Goal: Transaction & Acquisition: Purchase product/service

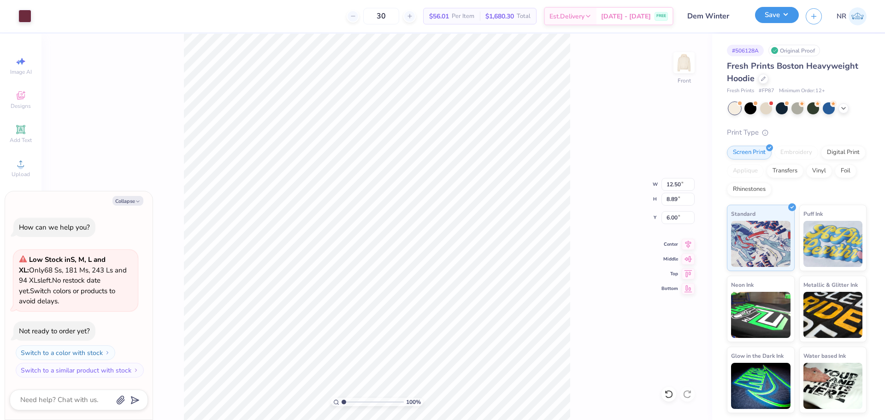
click at [780, 17] on button "Save" at bounding box center [777, 15] width 44 height 16
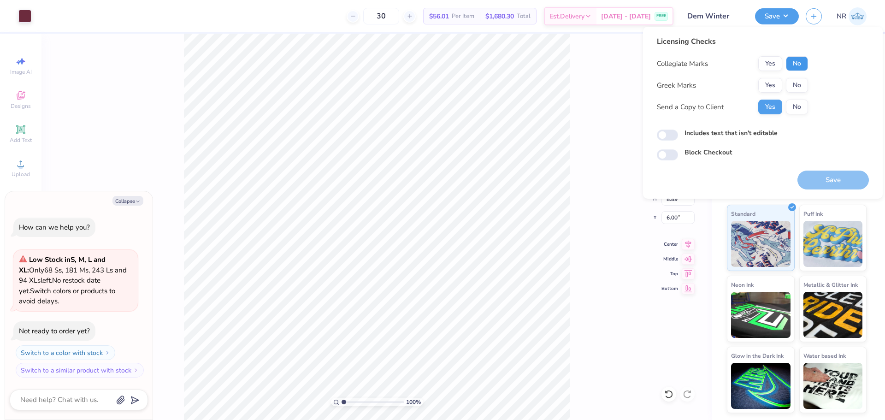
click at [801, 63] on button "No" at bounding box center [797, 63] width 22 height 15
click at [821, 177] on button "Save" at bounding box center [832, 180] width 71 height 19
click at [303, 12] on div "30 Per Item Total Est. Delivery N/A FREE" at bounding box center [355, 16] width 635 height 32
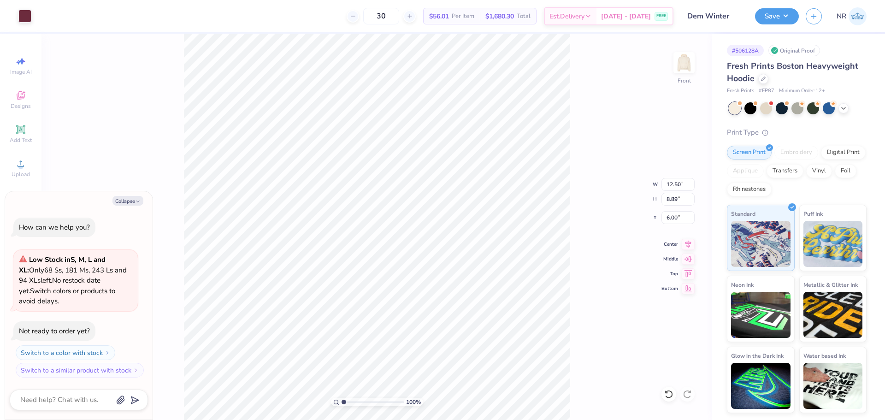
click at [318, 10] on div "30 $56.01 Per Item $1,680.30 Total Est. Delivery Aug 22 - 25 FREE" at bounding box center [355, 16] width 635 height 32
click at [290, 13] on div "30 $56.01 Per Item $1,680.30 Total Est. Delivery Aug 22 - 25 FREE" at bounding box center [355, 16] width 635 height 32
click at [793, 16] on button "Save" at bounding box center [777, 15] width 44 height 16
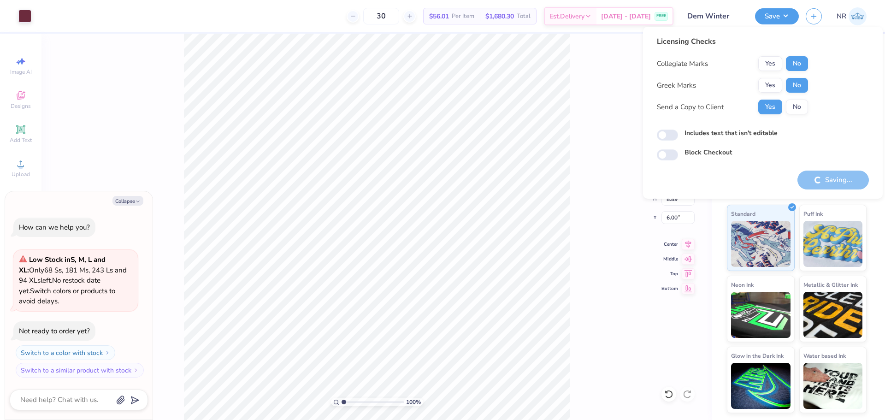
type textarea "x"
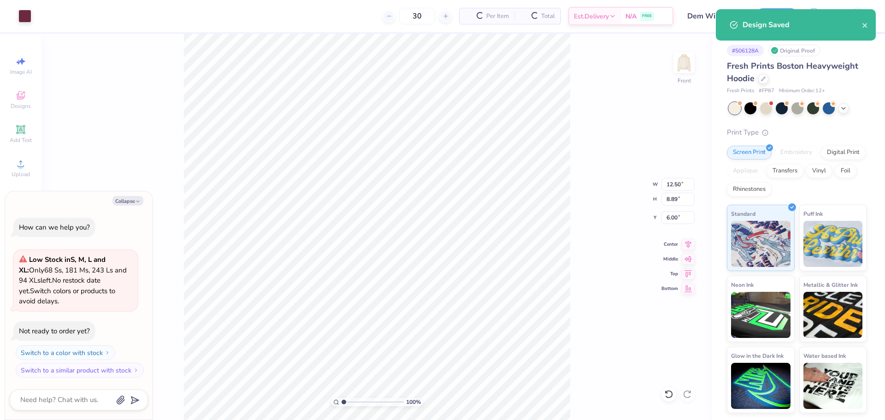
click at [311, 16] on div "30 Per Item Total Est. Delivery N/A FREE" at bounding box center [355, 16] width 635 height 32
click at [291, 12] on div "30 Per Item Total Est. Delivery N/A FREE" at bounding box center [355, 16] width 635 height 32
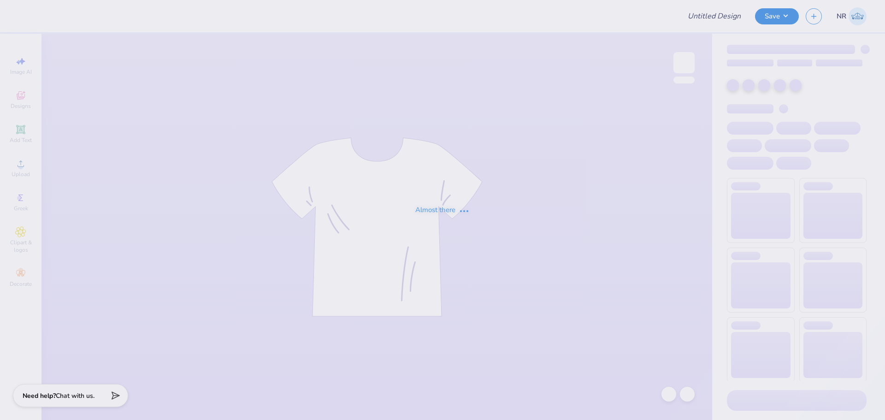
type input "SDT Recruitment merch"
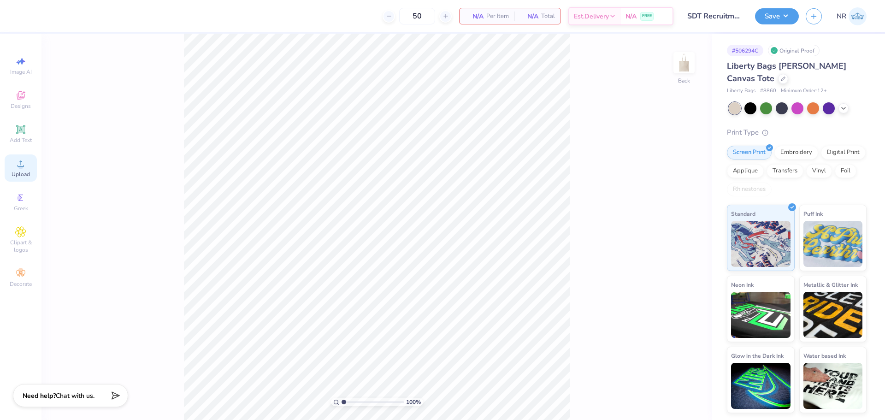
click at [22, 169] on div "Upload" at bounding box center [21, 167] width 32 height 27
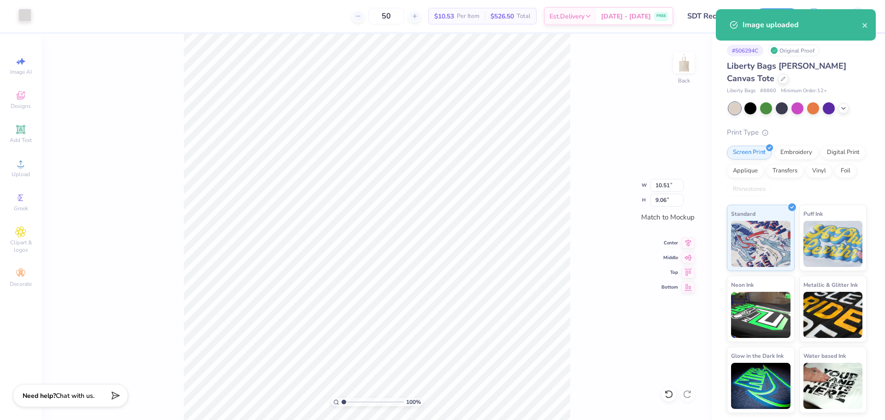
click at [30, 18] on div at bounding box center [24, 15] width 13 height 13
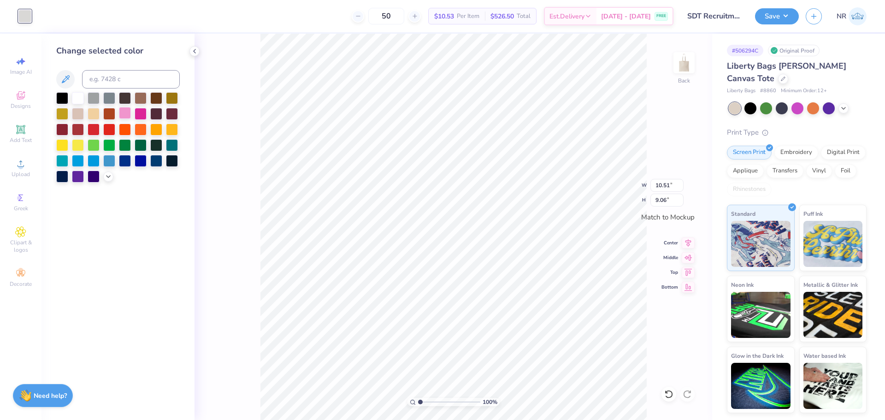
click at [124, 113] on div at bounding box center [125, 113] width 12 height 12
